Goal: Check status

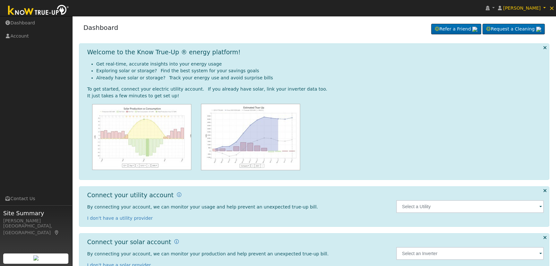
click at [418, 213] on div at bounding box center [470, 206] width 154 height 30
click at [417, 205] on input "text" at bounding box center [470, 206] width 148 height 13
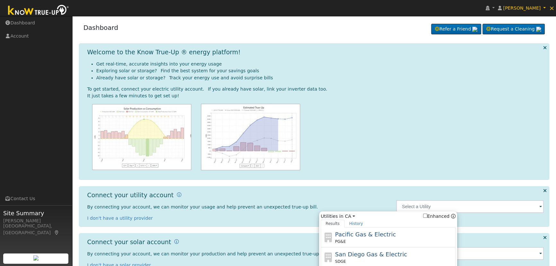
click at [360, 230] on div "Pacific Gas & Electric PG&E" at bounding box center [394, 237] width 119 height 14
type input "PG&E"
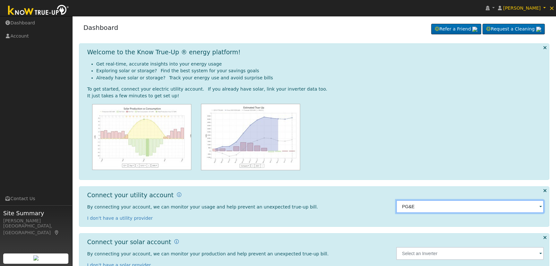
click at [442, 204] on input "PG&E" at bounding box center [470, 206] width 148 height 13
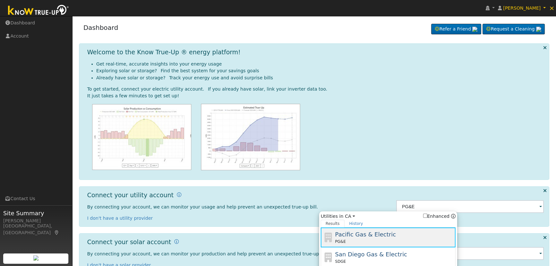
click at [394, 230] on div "Pacific Gas & Electric PG&E" at bounding box center [394, 237] width 119 height 14
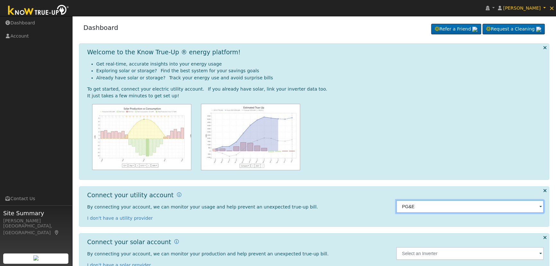
click at [420, 208] on input "PG&E" at bounding box center [470, 206] width 148 height 13
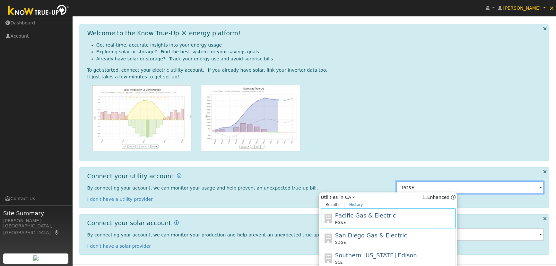
scroll to position [34, 0]
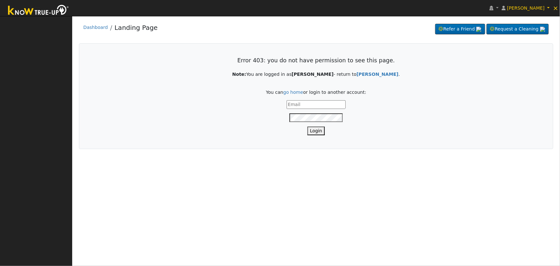
type input "[EMAIL_ADDRESS][DOMAIN_NAME]"
click at [318, 129] on button "Login" at bounding box center [315, 130] width 17 height 9
